Goal: Manage account settings

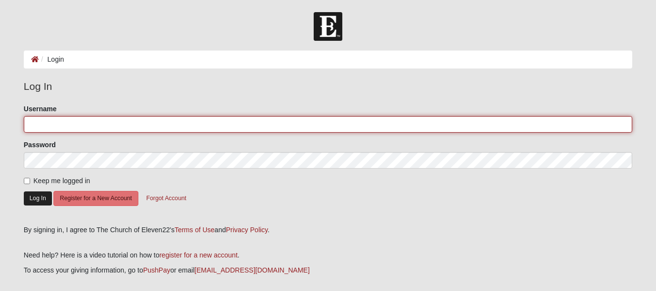
type input "akruseil"
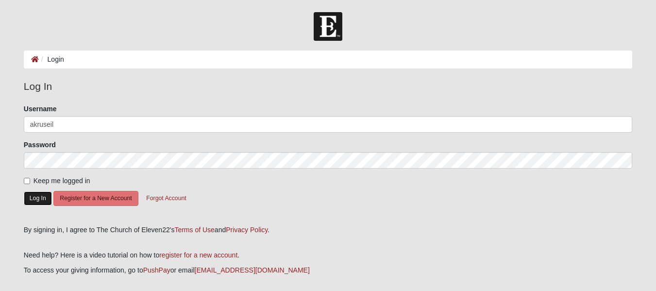
click at [38, 199] on button "Log In" at bounding box center [38, 198] width 28 height 14
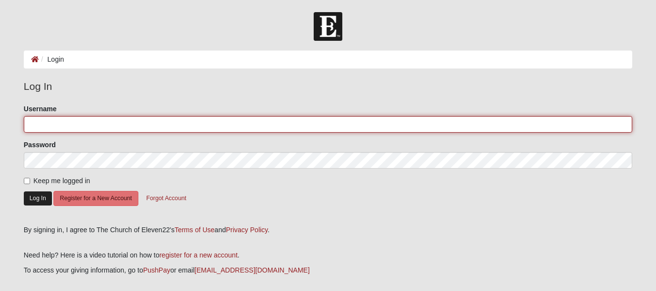
type input "akruseil"
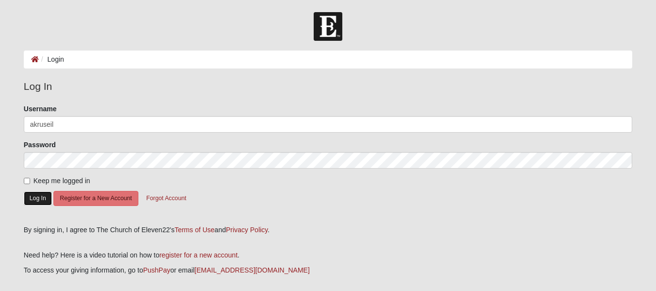
click at [38, 198] on button "Log In" at bounding box center [38, 198] width 28 height 14
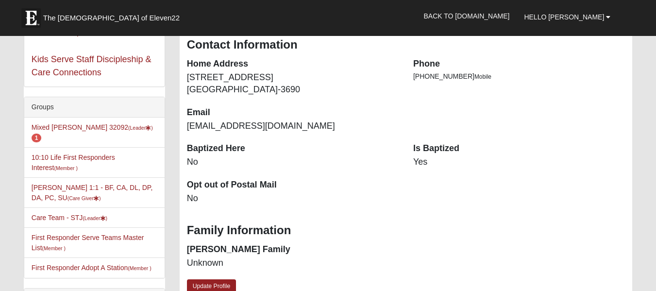
scroll to position [164, 0]
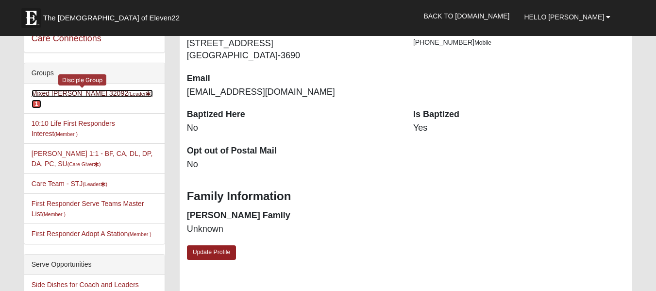
click at [61, 91] on link "Mixed Kruse 32092 (Leader ) 1" at bounding box center [92, 98] width 121 height 18
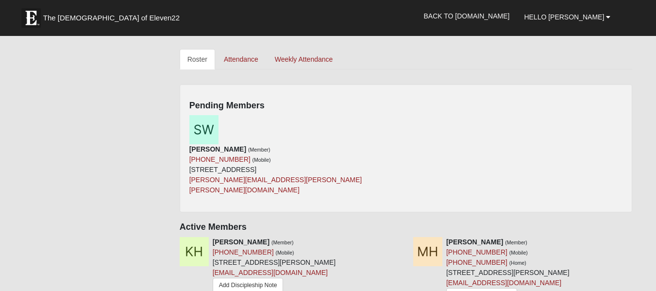
scroll to position [379, 0]
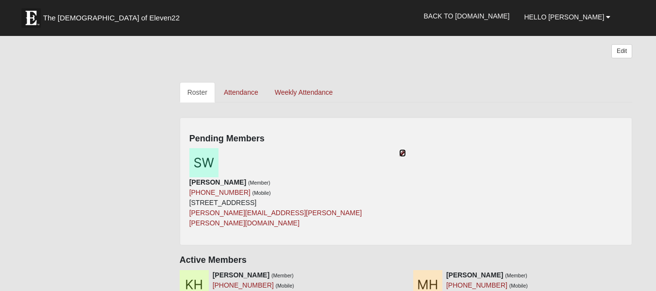
click at [404, 151] on icon at bounding box center [402, 153] width 7 height 7
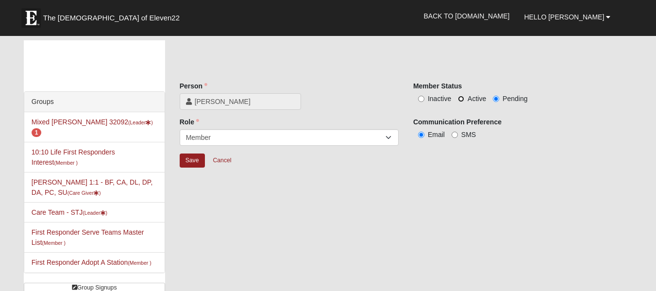
click at [459, 98] on input "Active" at bounding box center [461, 99] width 6 height 6
radio input "true"
click at [196, 163] on input "Save" at bounding box center [192, 160] width 25 height 14
